Goal: Task Accomplishment & Management: Complete application form

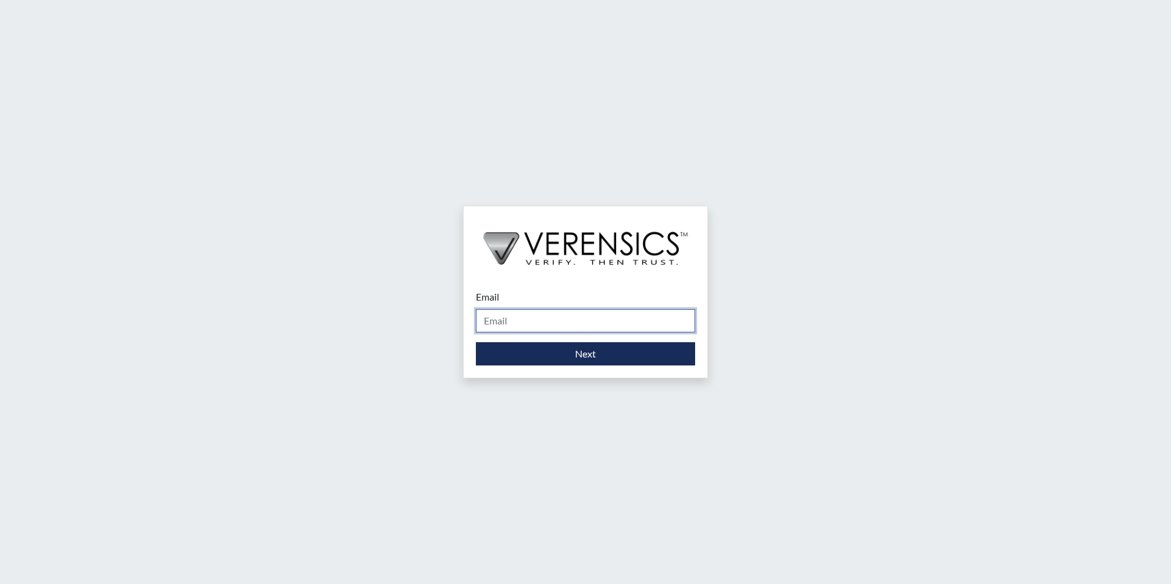
click at [513, 322] on input "Email" at bounding box center [585, 320] width 219 height 23
type input "[PERSON_NAME][EMAIL_ADDRESS][PERSON_NAME][DOMAIN_NAME]"
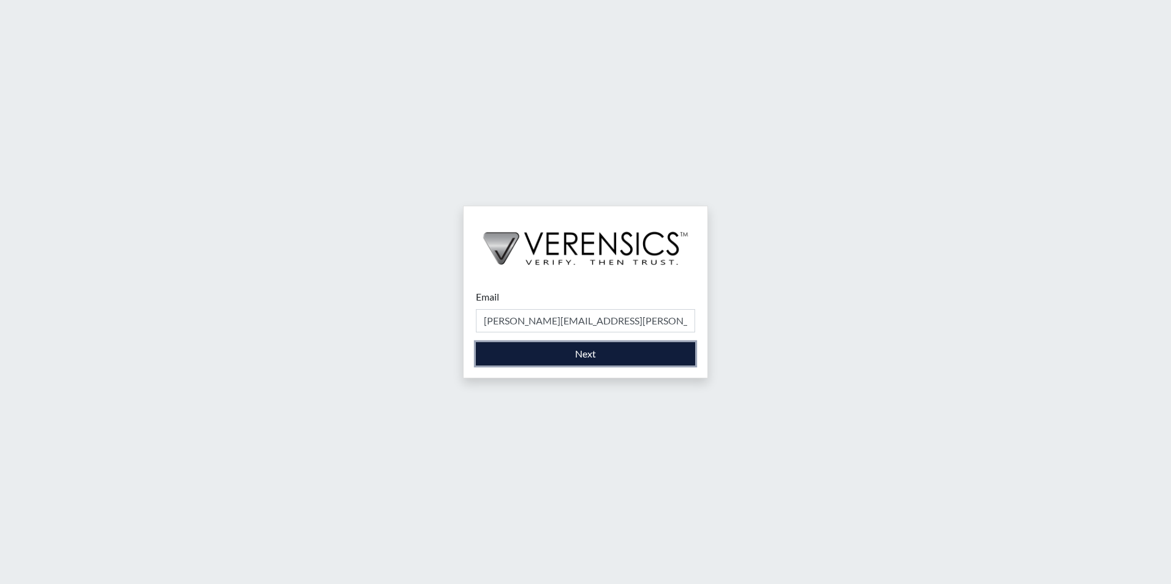
click at [539, 361] on button "Next" at bounding box center [585, 353] width 219 height 23
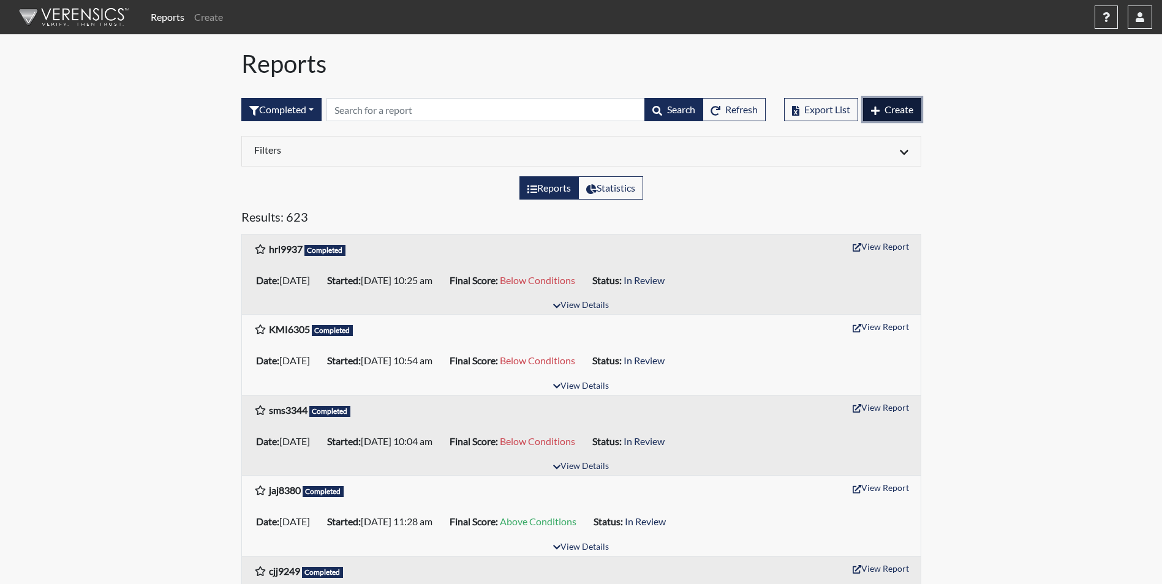
click at [894, 115] on button "Create" at bounding box center [892, 109] width 58 height 23
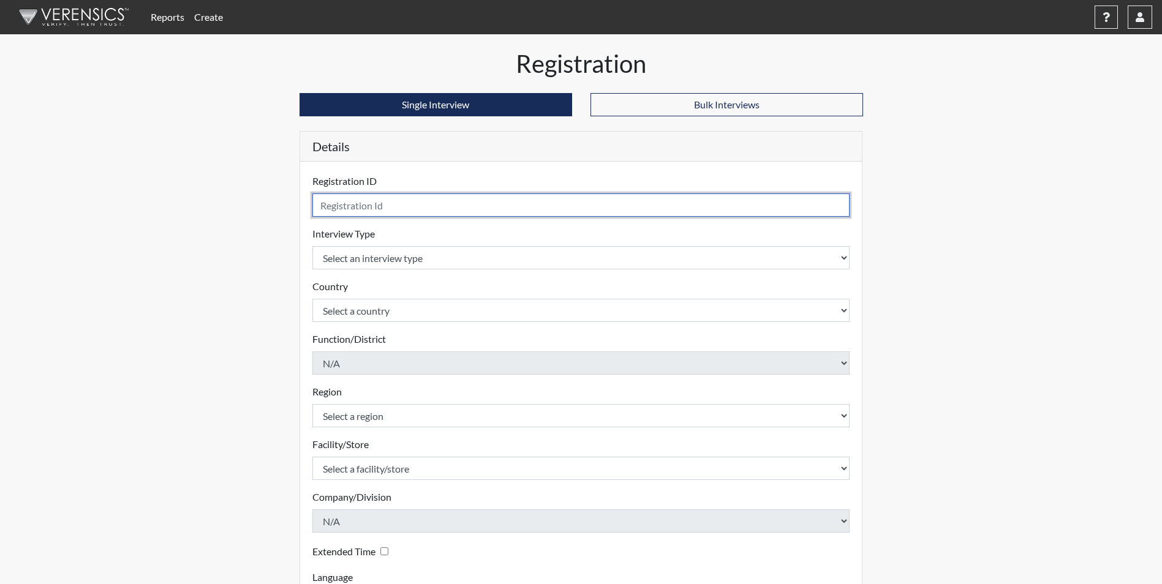
click at [408, 197] on input "text" at bounding box center [581, 205] width 538 height 23
type input "dlj0025"
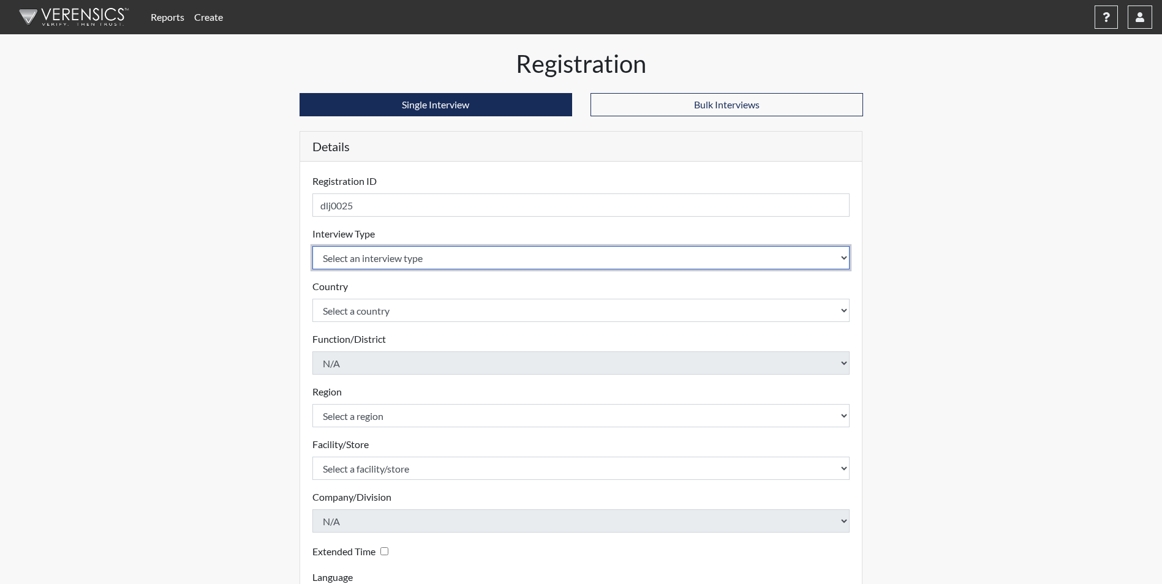
click at [347, 248] on select "Select an interview type Corrections Pre-Employment" at bounding box center [581, 257] width 538 height 23
select select "ff733e93-e1bf-11ea-9c9f-0eff0cf7eb8f"
click at [312, 246] on select "Select an interview type Corrections Pre-Employment" at bounding box center [581, 257] width 538 height 23
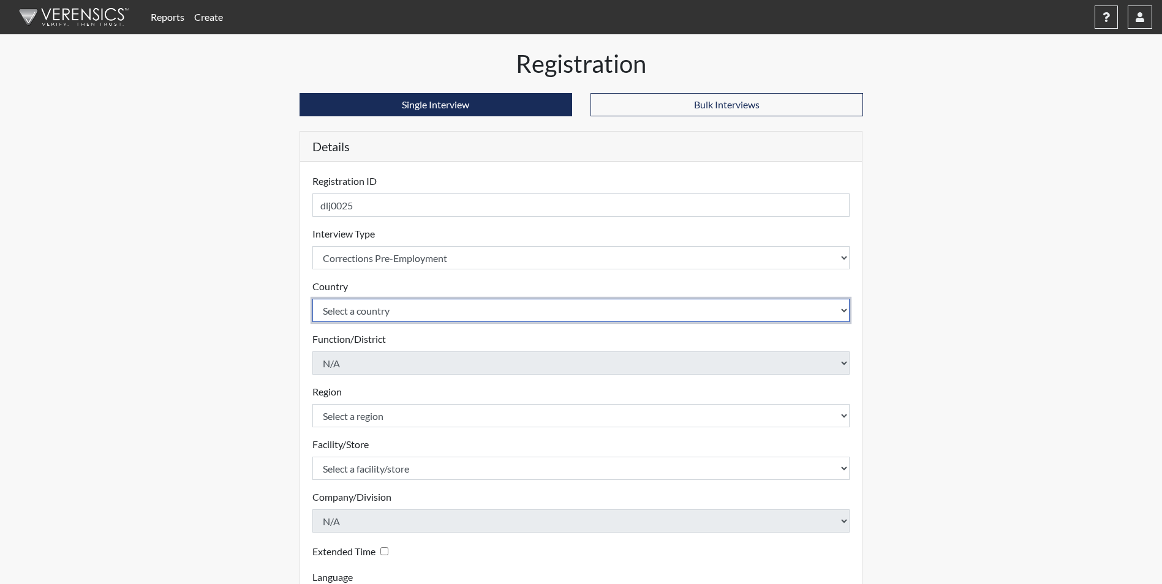
click at [344, 309] on select "Select a country [GEOGRAPHIC_DATA] [GEOGRAPHIC_DATA]" at bounding box center [581, 310] width 538 height 23
select select "united-states-of-[GEOGRAPHIC_DATA]"
click at [312, 299] on select "Select a country [GEOGRAPHIC_DATA] [GEOGRAPHIC_DATA]" at bounding box center [581, 310] width 538 height 23
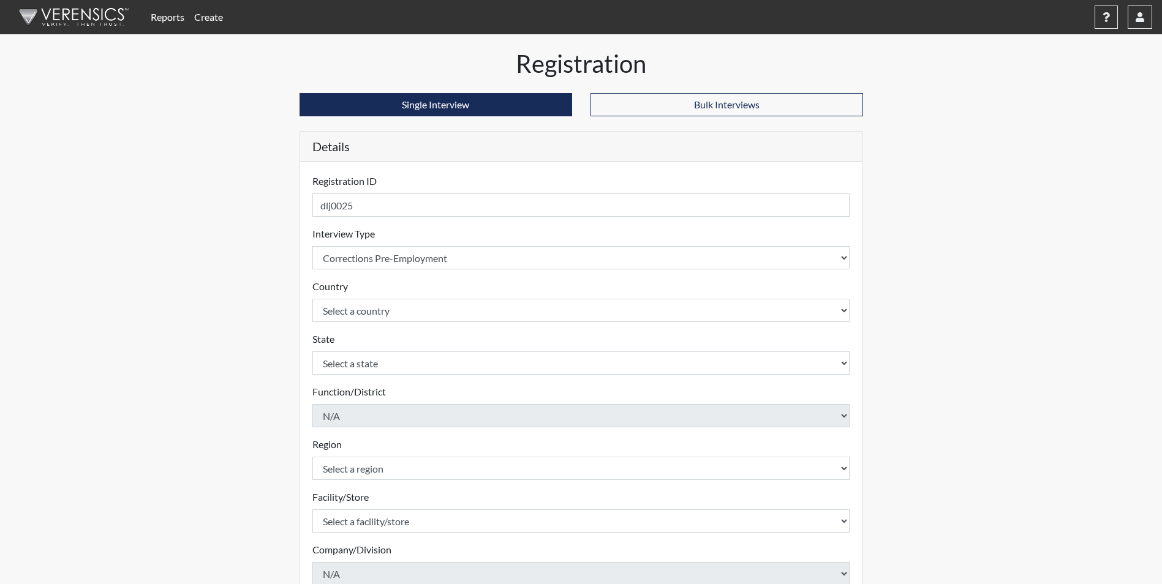
click at [340, 375] on form "Registration ID dlj0025 Please provide a registration ID. Interview Type Select…" at bounding box center [581, 420] width 538 height 492
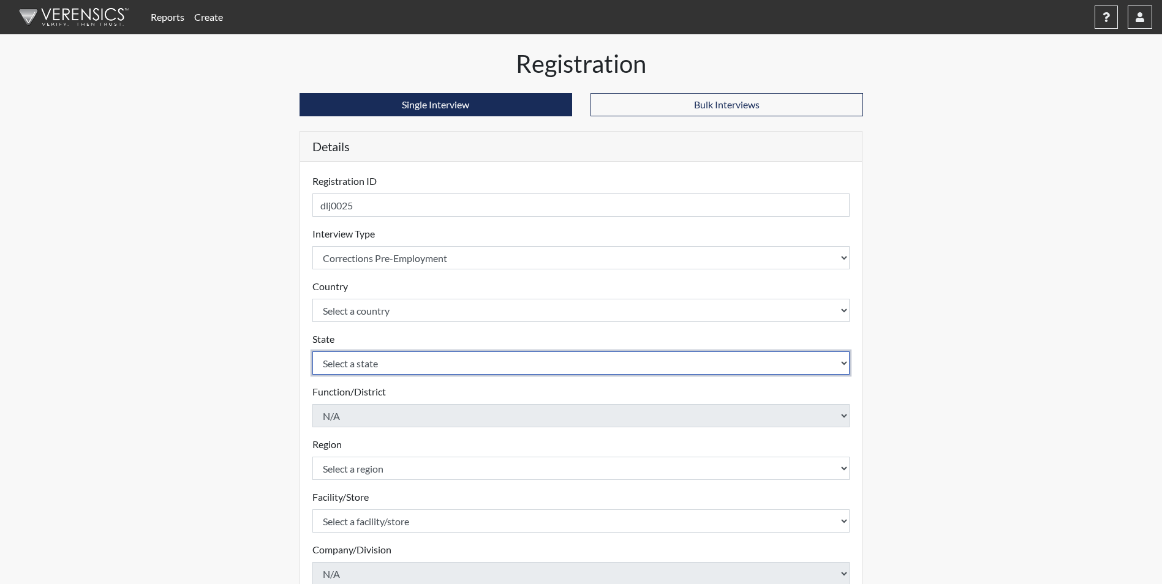
click at [338, 366] on select "Select a state [US_STATE] [US_STATE] [US_STATE] [US_STATE] [US_STATE] [US_STATE…" at bounding box center [581, 363] width 538 height 23
select select "GA"
click at [312, 352] on select "Select a state [US_STATE] [US_STATE] [US_STATE] [US_STATE] [US_STATE] [US_STATE…" at bounding box center [581, 363] width 538 height 23
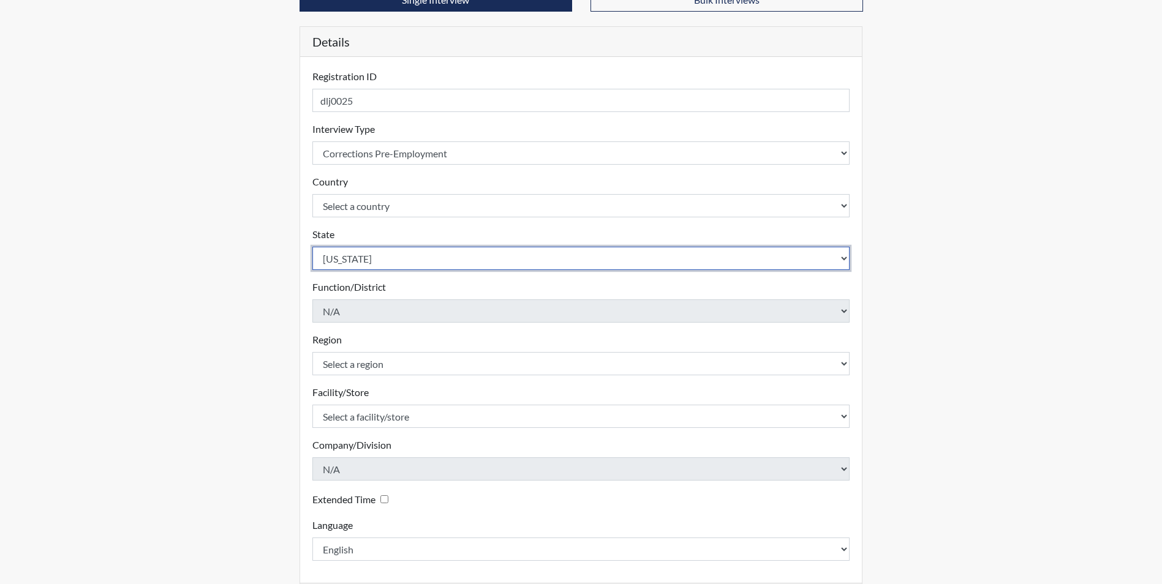
scroll to position [123, 0]
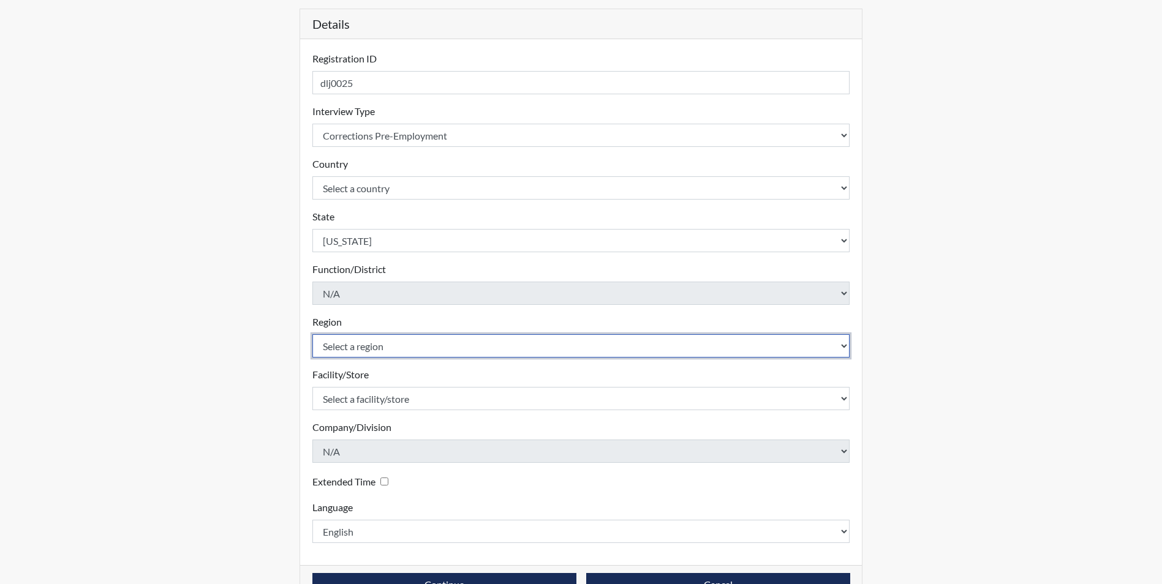
click at [418, 352] on select "Select a region [GEOGRAPHIC_DATA]" at bounding box center [581, 345] width 538 height 23
select select "51976826-f18e-4b67-8d3b-b0a0fa2f97ff"
click at [312, 334] on select "Select a region [GEOGRAPHIC_DATA]" at bounding box center [581, 345] width 538 height 23
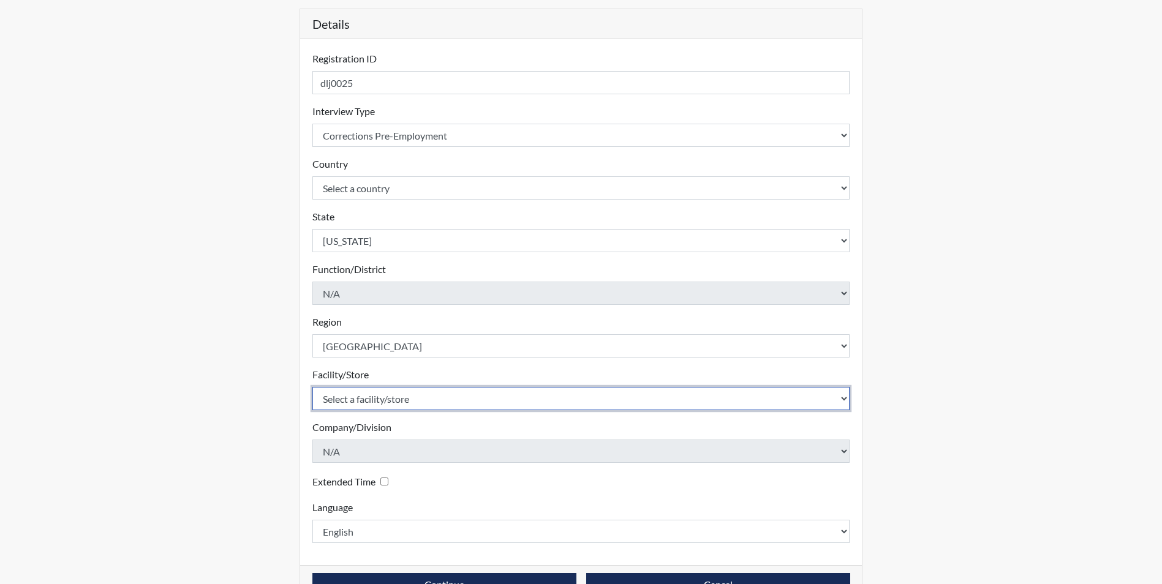
click at [402, 393] on select "Select a facility/store [PERSON_NAME] [PERSON_NAME] PSATC" at bounding box center [581, 398] width 538 height 23
select select "2bf4b575-5263-4093-9a0c-a4d6e4f1d94a"
click at [312, 387] on select "Select a facility/store [PERSON_NAME] [PERSON_NAME] PSATC" at bounding box center [581, 398] width 538 height 23
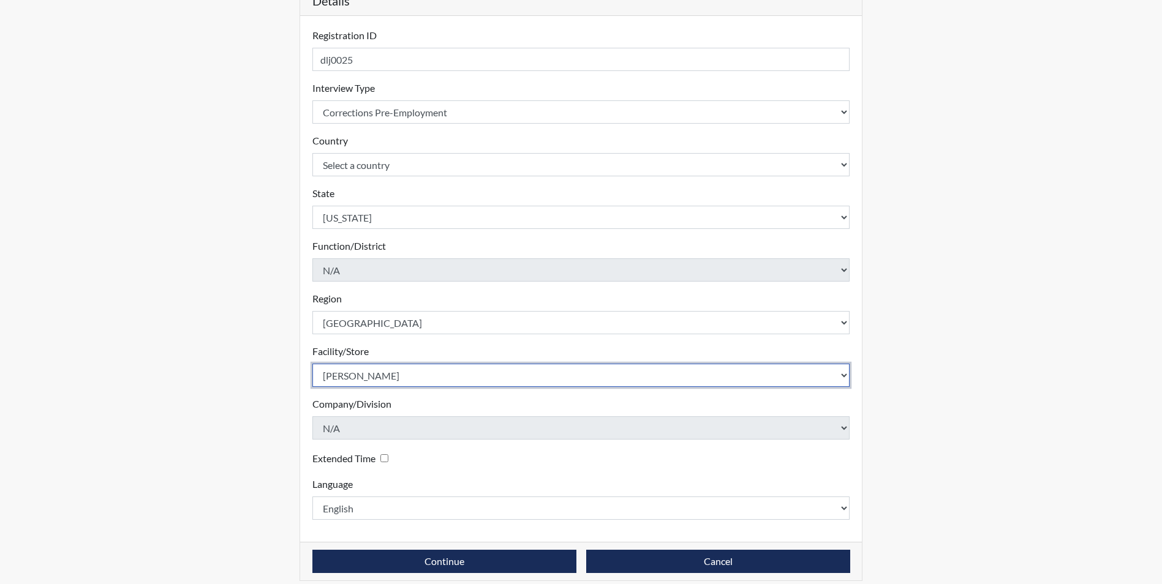
scroll to position [157, 0]
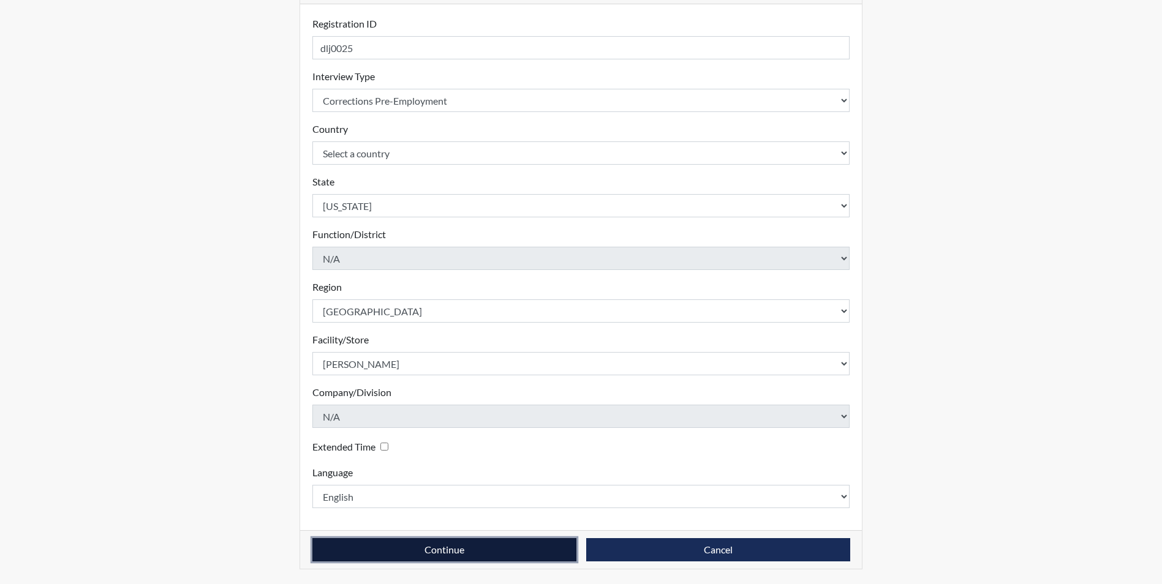
click at [400, 545] on button "Continue" at bounding box center [444, 550] width 264 height 23
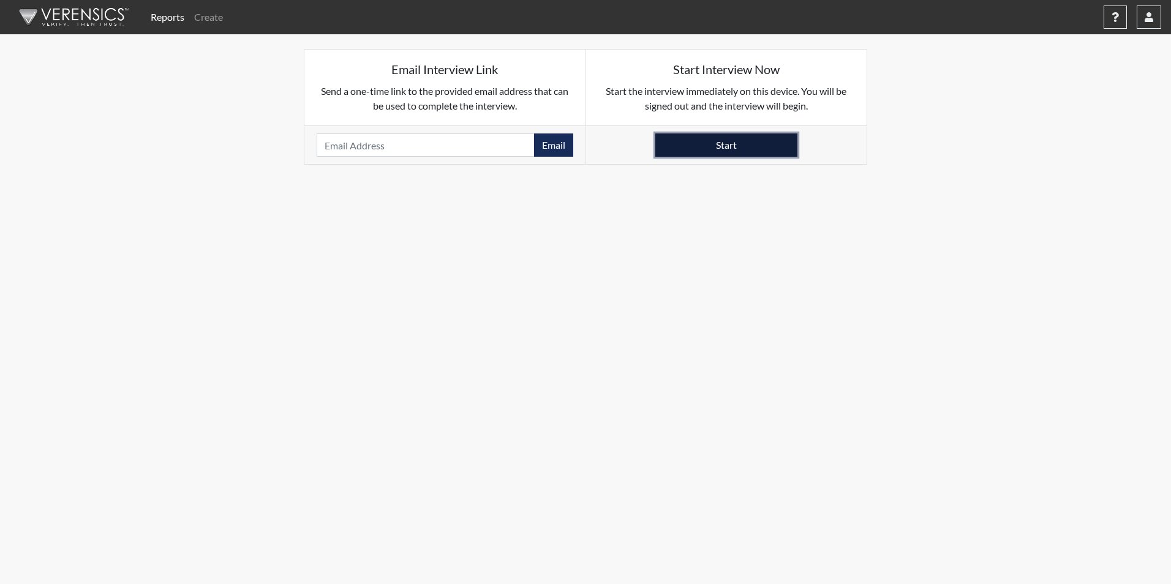
click at [698, 147] on button "Start" at bounding box center [727, 145] width 142 height 23
